Goal: Transaction & Acquisition: Purchase product/service

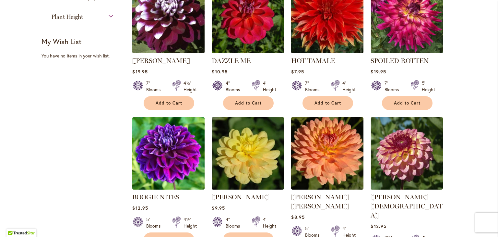
scroll to position [324, 0]
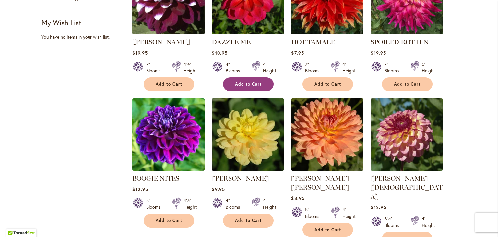
click at [243, 82] on span "Add to Cart" at bounding box center [248, 84] width 27 height 6
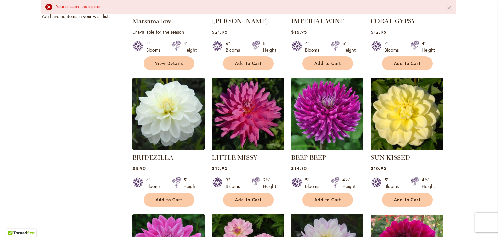
scroll to position [357, 0]
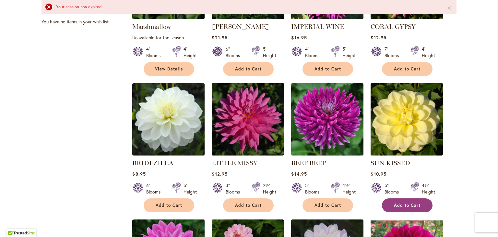
click at [394, 206] on span "Add to Cart" at bounding box center [407, 205] width 27 height 6
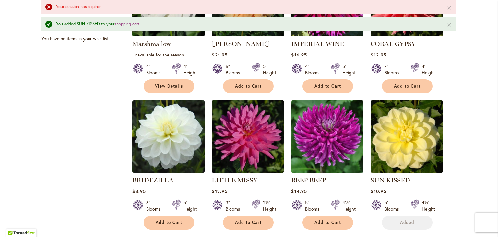
scroll to position [374, 0]
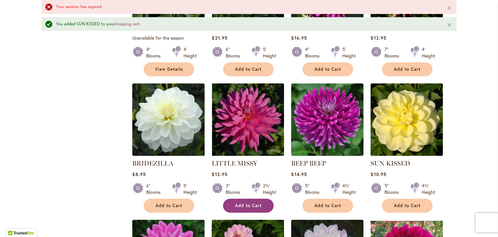
click at [261, 202] on button "Add to Cart" at bounding box center [248, 206] width 51 height 14
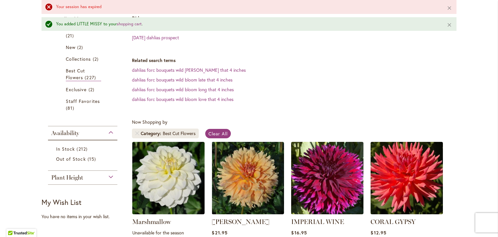
scroll to position [276, 0]
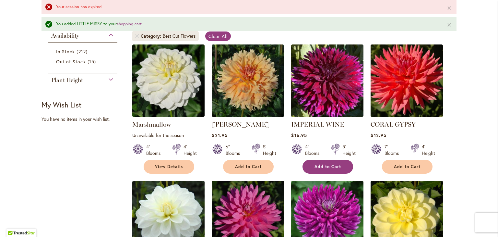
click at [320, 166] on span "Add to Cart" at bounding box center [328, 167] width 27 height 6
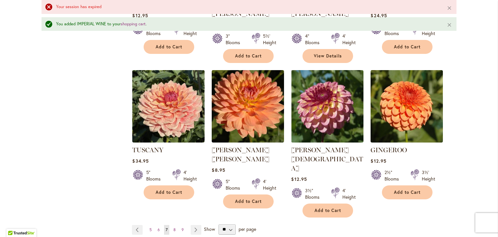
scroll to position [731, 0]
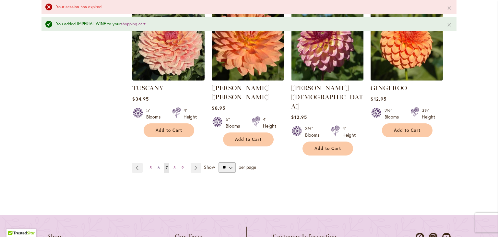
click at [158, 165] on span "6" at bounding box center [159, 167] width 2 height 5
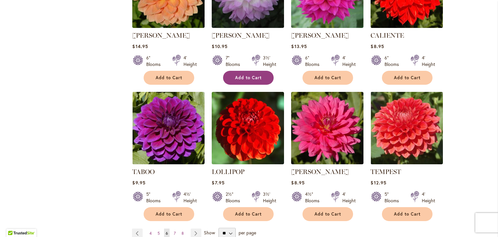
scroll to position [616, 0]
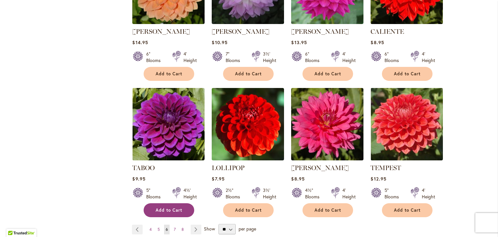
click at [156, 207] on span "Add to Cart" at bounding box center [169, 210] width 27 height 6
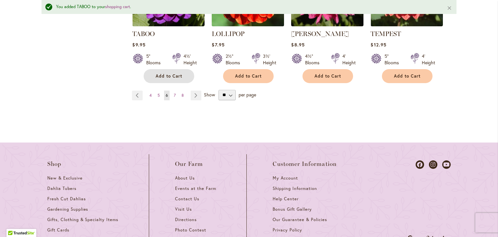
scroll to position [796, 0]
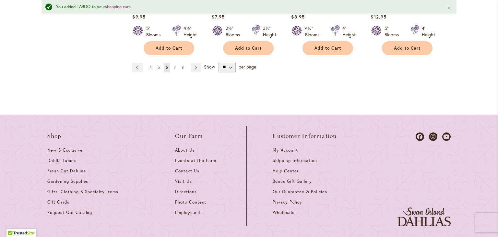
click at [156, 63] on link "Page 5" at bounding box center [159, 68] width 6 height 10
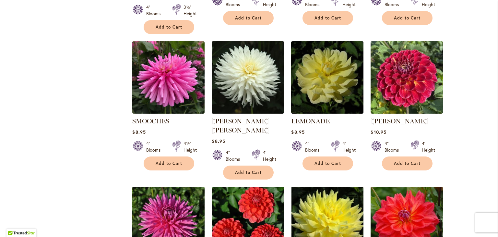
scroll to position [389, 0]
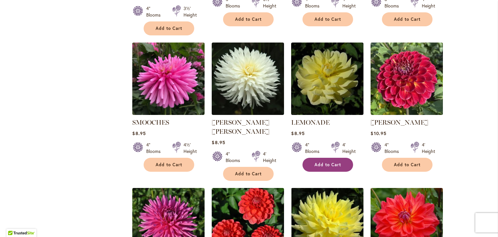
click at [321, 158] on button "Add to Cart" at bounding box center [328, 165] width 51 height 14
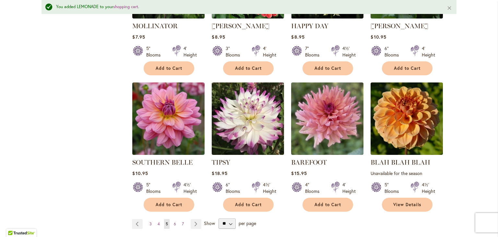
scroll to position [666, 0]
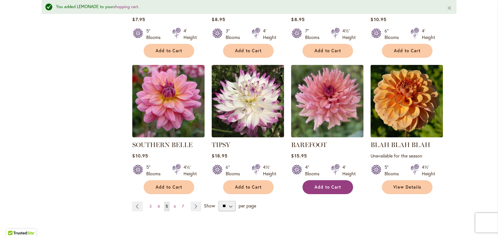
click at [330, 184] on span "Add to Cart" at bounding box center [328, 187] width 27 height 6
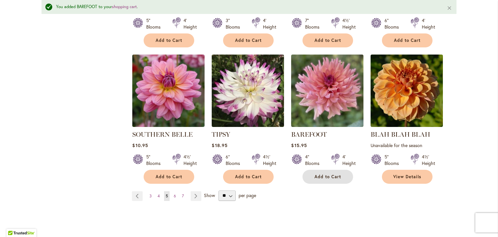
scroll to position [657, 0]
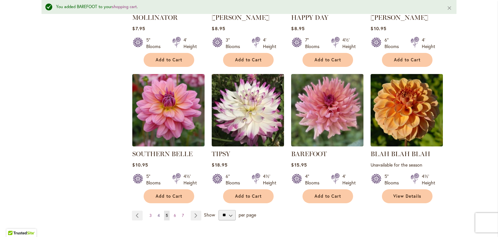
click at [158, 213] on span "4" at bounding box center [159, 215] width 2 height 5
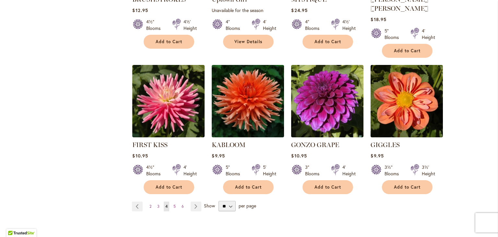
scroll to position [681, 0]
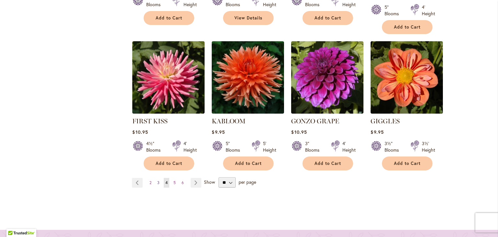
click at [156, 178] on link "Page 3" at bounding box center [159, 183] width 6 height 10
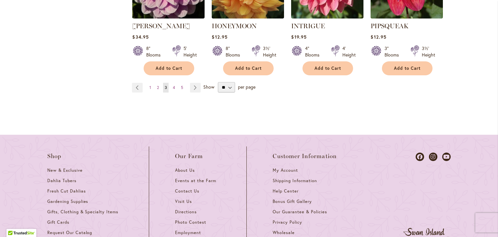
scroll to position [779, 0]
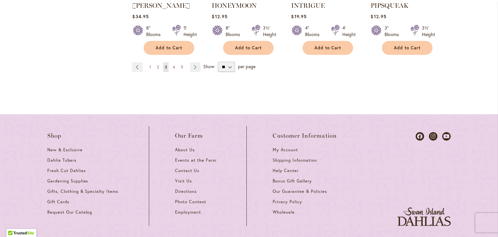
click at [157, 65] on span "2" at bounding box center [158, 67] width 2 height 5
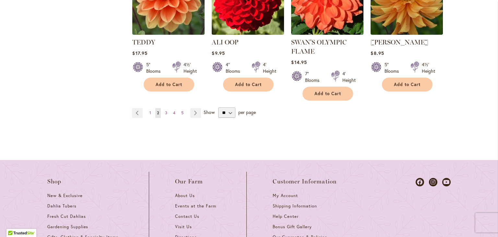
scroll to position [746, 0]
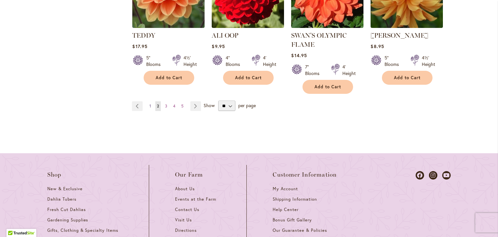
click at [150, 106] on span "1" at bounding box center [151, 105] width 2 height 5
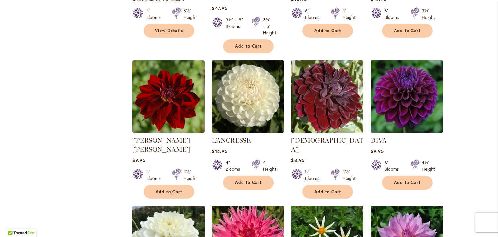
scroll to position [389, 0]
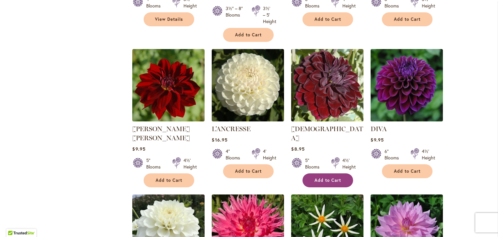
click at [325, 177] on span "Add to Cart" at bounding box center [328, 180] width 27 height 6
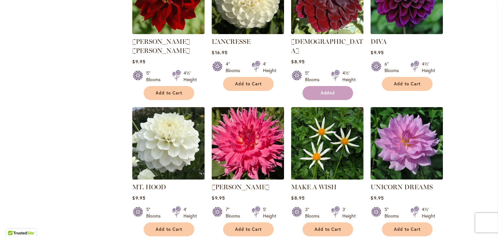
scroll to position [536, 0]
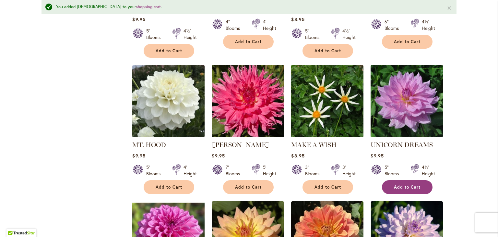
click at [402, 184] on span "Add to Cart" at bounding box center [407, 187] width 27 height 6
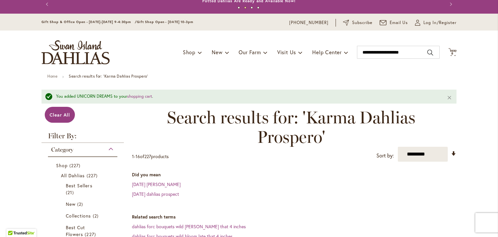
scroll to position [0, 0]
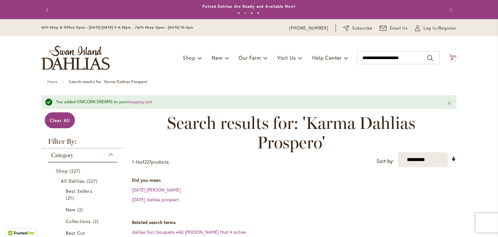
click at [450, 54] on icon "Cart .cls-1 { fill: #231f20; }" at bounding box center [453, 58] width 8 height 8
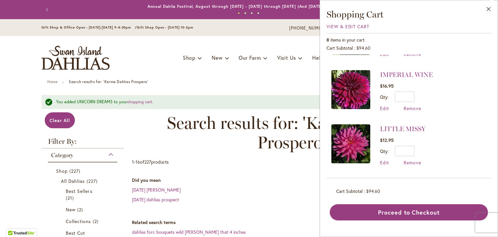
scroll to position [312, 0]
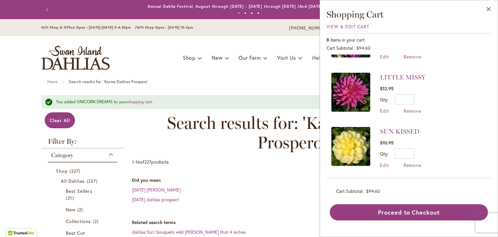
click at [418, 163] on span "Remove" at bounding box center [413, 165] width 18 height 6
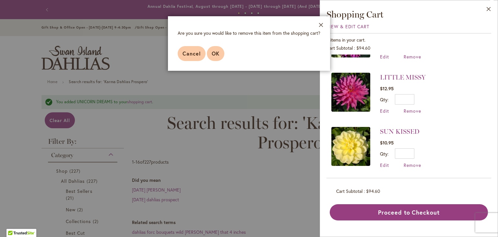
click at [216, 51] on span "OK" at bounding box center [216, 53] width 8 height 7
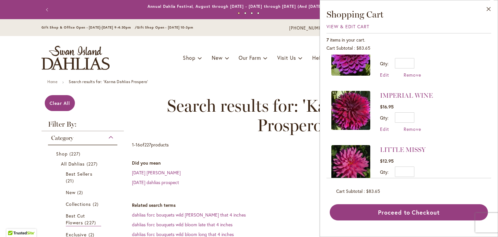
scroll to position [240, 0]
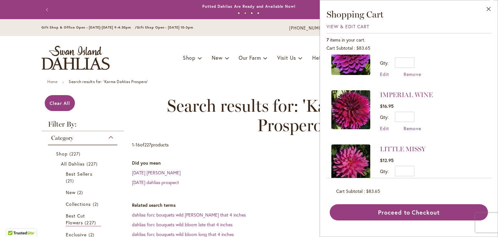
click at [420, 126] on span "Remove" at bounding box center [413, 128] width 18 height 6
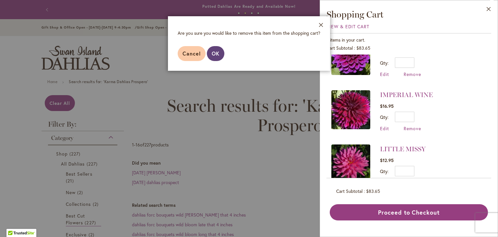
click at [214, 54] on span "OK" at bounding box center [216, 53] width 8 height 7
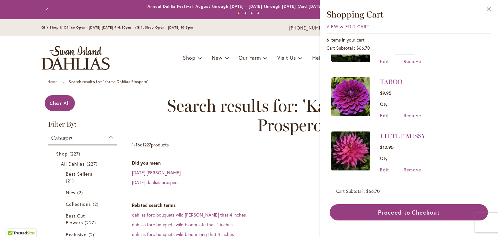
scroll to position [204, 0]
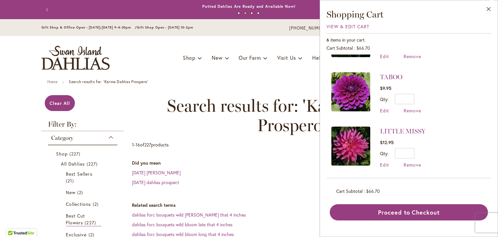
click at [413, 159] on div "LITTLE MISSY $12.95 Qty * Update Edit Remove" at bounding box center [403, 147] width 46 height 41
click at [413, 164] on span "Remove" at bounding box center [413, 165] width 18 height 6
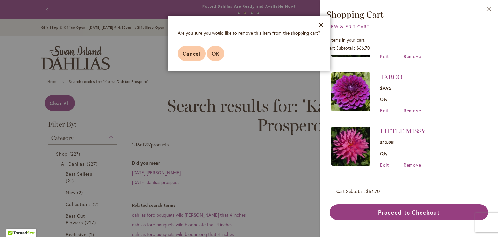
click at [218, 56] on span "OK" at bounding box center [216, 53] width 8 height 7
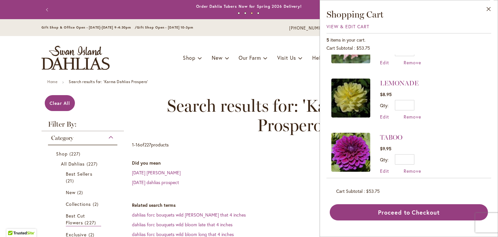
scroll to position [150, 0]
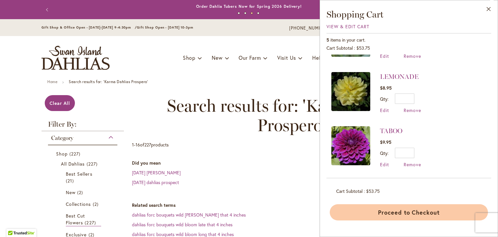
click at [415, 208] on button "Proceed to Checkout" at bounding box center [409, 212] width 158 height 16
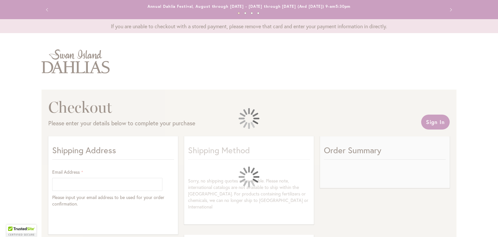
select select "**"
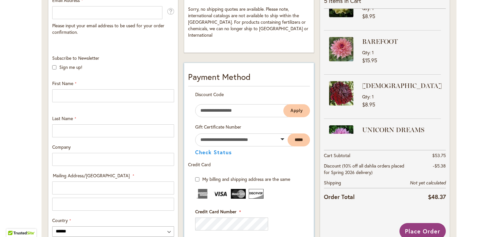
scroll to position [195, 0]
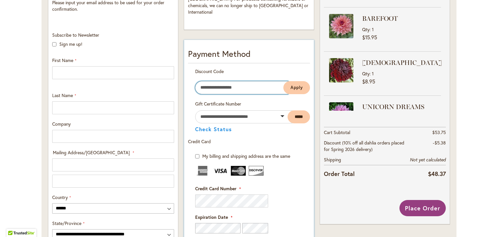
click at [208, 83] on input "Enter discount code" at bounding box center [241, 87] width 93 height 13
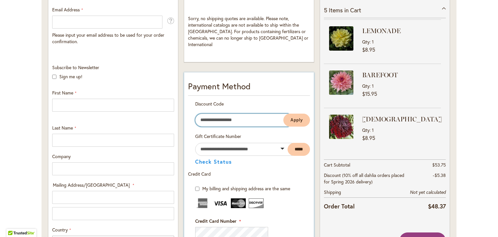
scroll to position [0, 0]
